Goal: Task Accomplishment & Management: Manage account settings

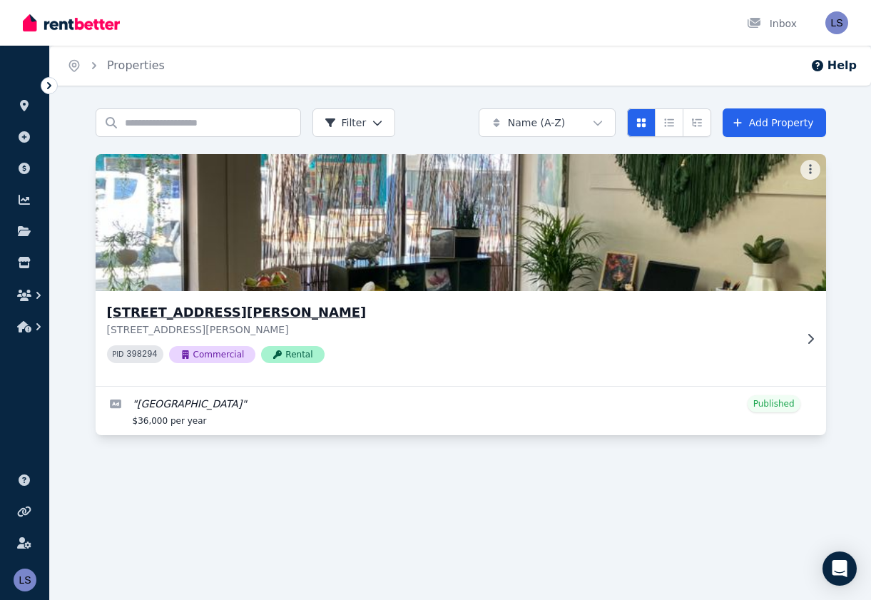
click at [806, 334] on icon at bounding box center [810, 338] width 14 height 11
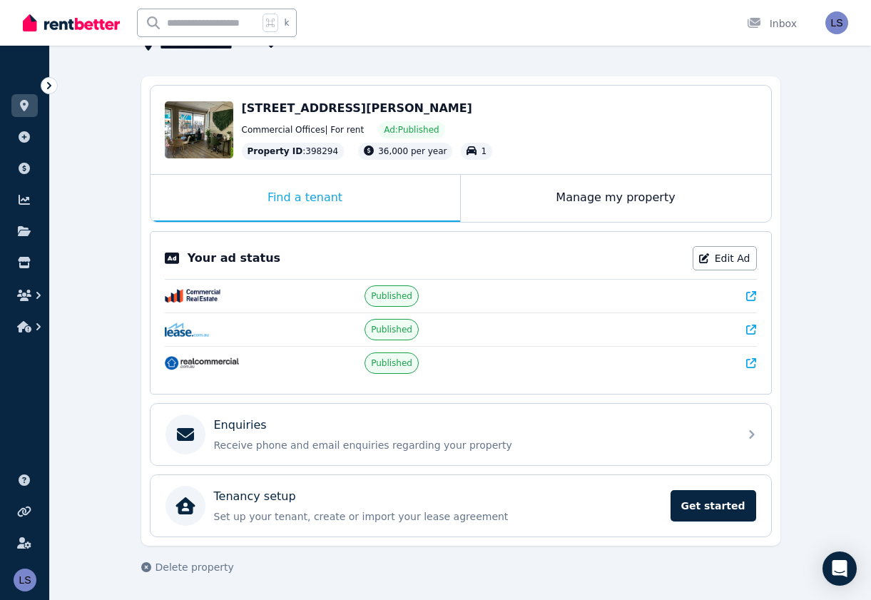
scroll to position [108, 0]
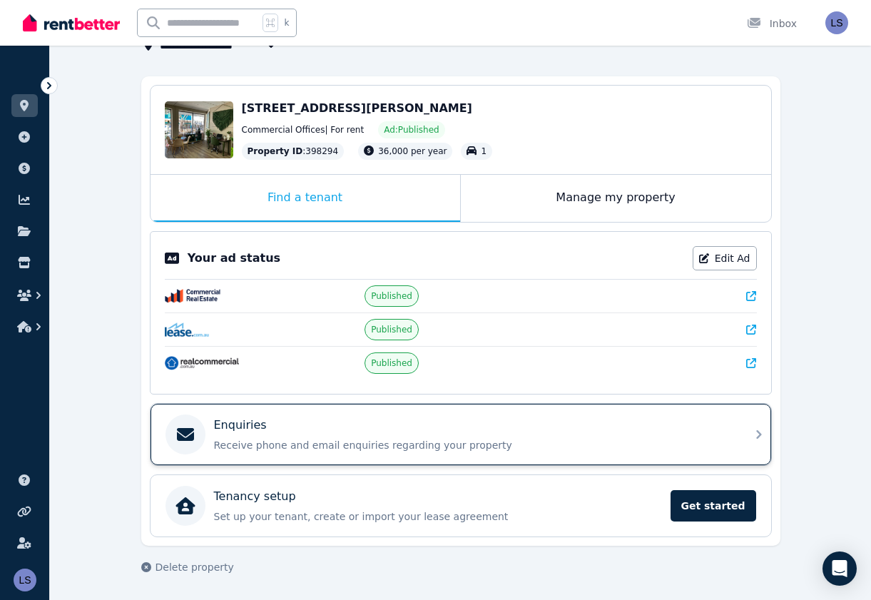
click at [760, 434] on icon at bounding box center [758, 434] width 5 height 9
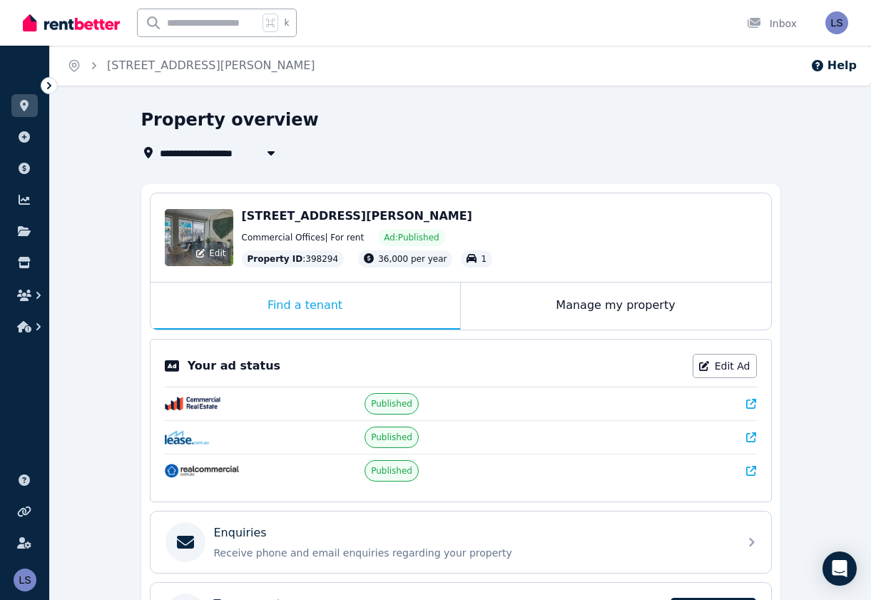
click at [198, 237] on div "Edit" at bounding box center [199, 237] width 68 height 57
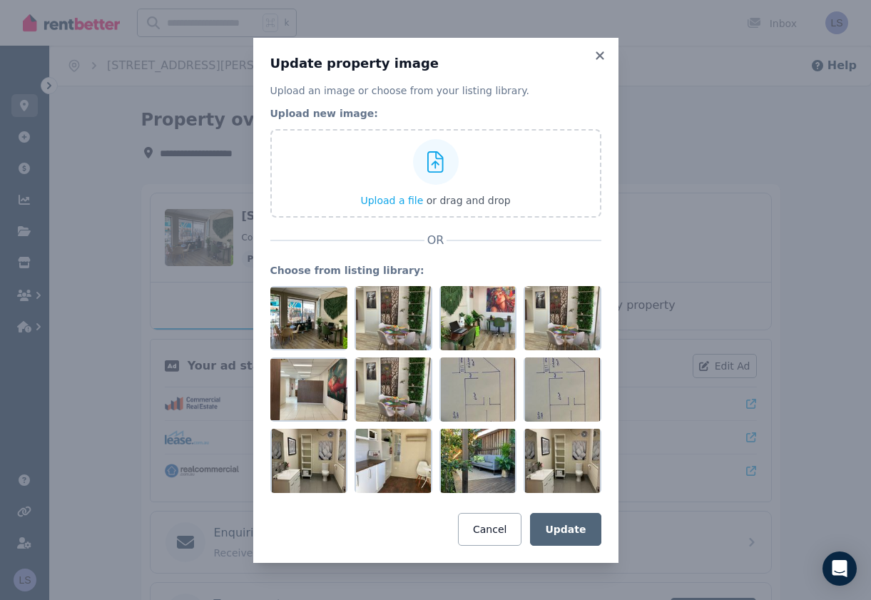
click at [591, 49] on div "Update property image Upload an image or choose from your listing library. Uplo…" at bounding box center [435, 300] width 365 height 525
click at [596, 52] on icon at bounding box center [600, 55] width 8 height 8
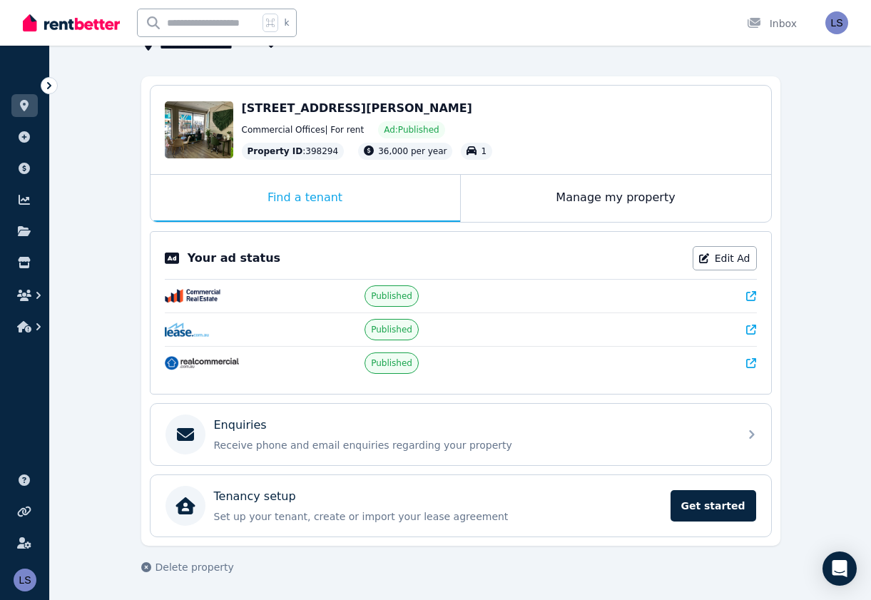
scroll to position [108, 0]
